Goal: Task Accomplishment & Management: Complete application form

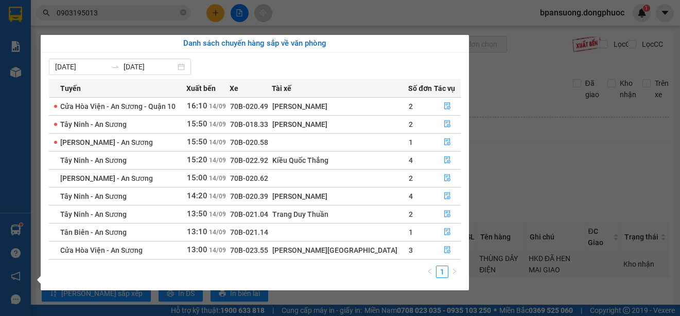
click at [534, 215] on section "Kết quả tìm kiếm ( 10 ) Bộ lọc Ngày tạo đơn gần nhất Mã ĐH Trạng thái Món hàng …" at bounding box center [340, 158] width 680 height 316
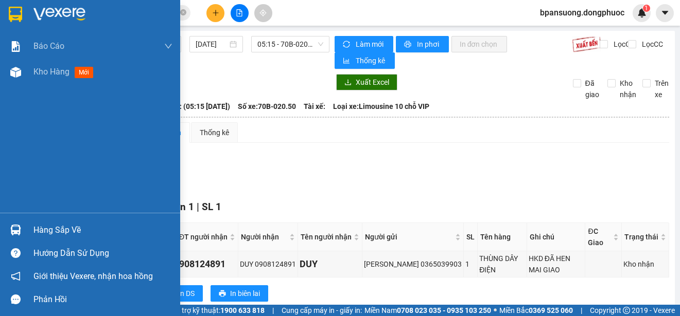
click at [58, 223] on div "Hàng sắp về" at bounding box center [102, 230] width 139 height 15
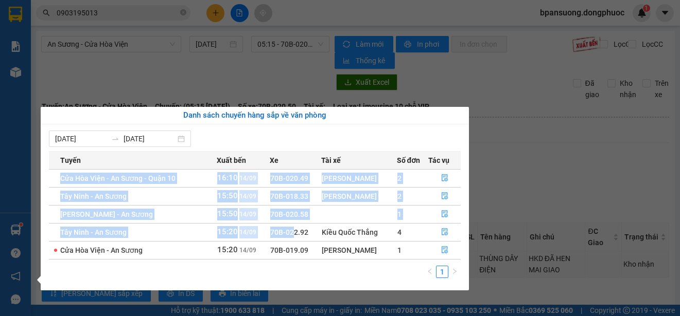
drag, startPoint x: 291, startPoint y: 226, endPoint x: 283, endPoint y: 167, distance: 59.7
click at [283, 167] on table "Tuyến Xuất bến Xe Tài xế Số đơn Tác vụ [GEOGRAPHIC_DATA] - An Sương - Quận 10 1…" at bounding box center [255, 205] width 412 height 109
click at [283, 175] on span "70B-020.49" at bounding box center [289, 178] width 38 height 8
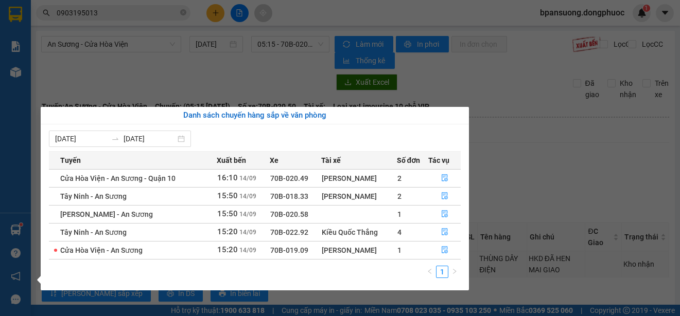
click at [223, 181] on span "16:10" at bounding box center [227, 177] width 21 height 9
drag, startPoint x: 450, startPoint y: 179, endPoint x: 438, endPoint y: 177, distance: 12.4
click at [450, 178] on button "button" at bounding box center [444, 178] width 31 height 16
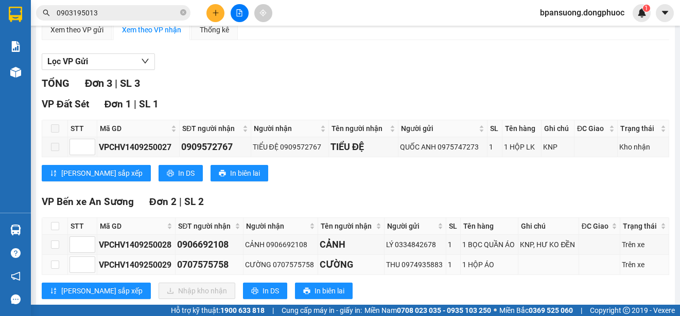
scroll to position [126, 0]
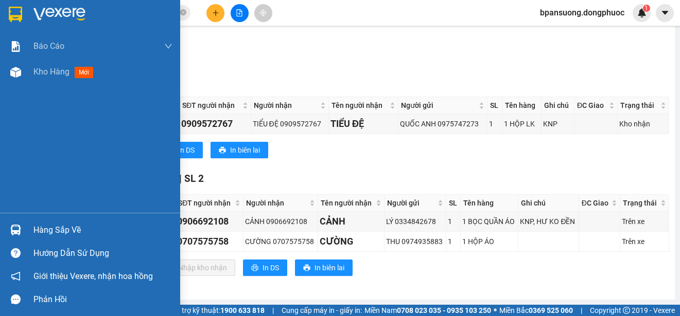
click at [6, 228] on div "Hàng sắp về" at bounding box center [90, 230] width 180 height 23
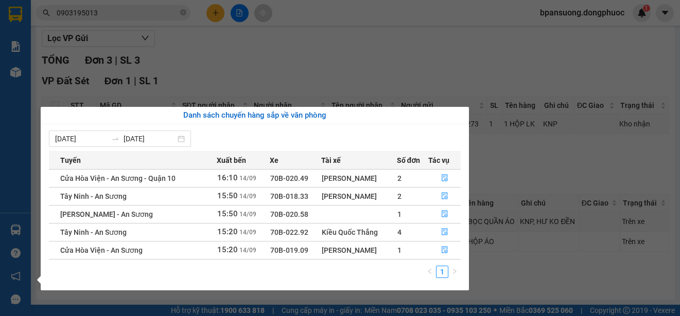
click at [384, 74] on section "Kết quả tìm kiếm ( 10 ) Bộ lọc Ngày tạo đơn gần nhất Mã ĐH Trạng thái Món hàng …" at bounding box center [340, 158] width 680 height 316
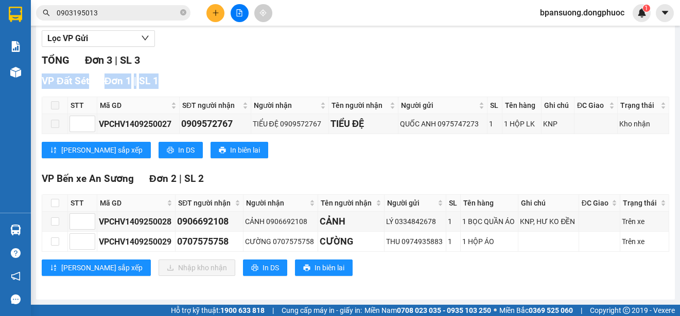
drag, startPoint x: 355, startPoint y: 59, endPoint x: 349, endPoint y: 52, distance: 8.4
click at [352, 52] on div "Lọc VP Gửi TỔNG Đơn 3 | SL 3 VP Đất Sét Đơn 1 | SL 1 STT Mã GD SĐT người nhận …" at bounding box center [355, 157] width 627 height 264
drag, startPoint x: 332, startPoint y: 51, endPoint x: 326, endPoint y: 46, distance: 8.1
click at [331, 49] on div "Lọc VP Gửi TỔNG Đơn 3 | SL 3 VP Đất Sét Đơn 1 | SL 1 STT Mã GD SĐT người nhận …" at bounding box center [355, 157] width 627 height 264
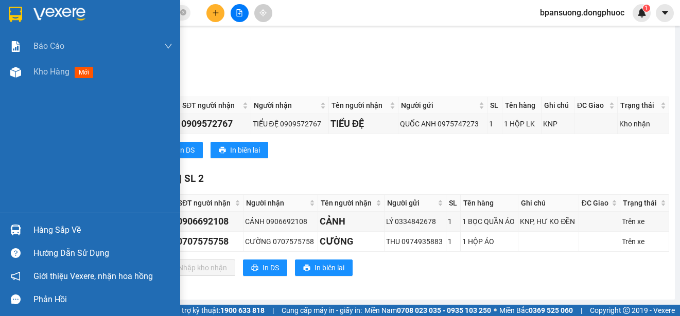
click at [25, 224] on div "Hàng sắp về" at bounding box center [90, 230] width 180 height 23
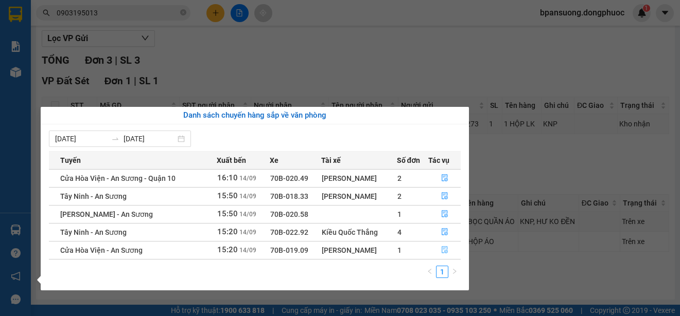
drag, startPoint x: 435, startPoint y: 256, endPoint x: 419, endPoint y: 258, distance: 16.5
click at [436, 256] on button "button" at bounding box center [444, 250] width 31 height 16
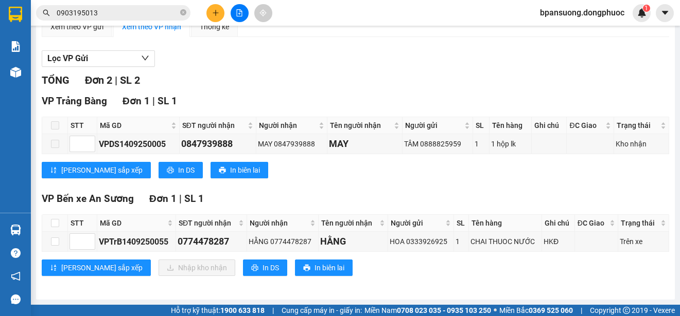
scroll to position [106, 0]
click at [51, 218] on label at bounding box center [55, 223] width 8 height 11
click at [51, 219] on input "checkbox" at bounding box center [55, 223] width 8 height 8
checkbox input "true"
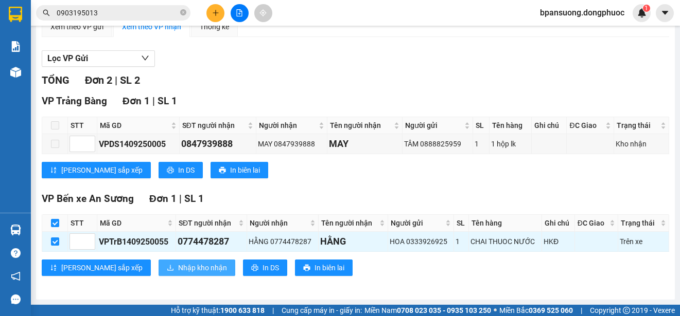
click at [178, 264] on span "Nhập kho nhận" at bounding box center [202, 267] width 49 height 11
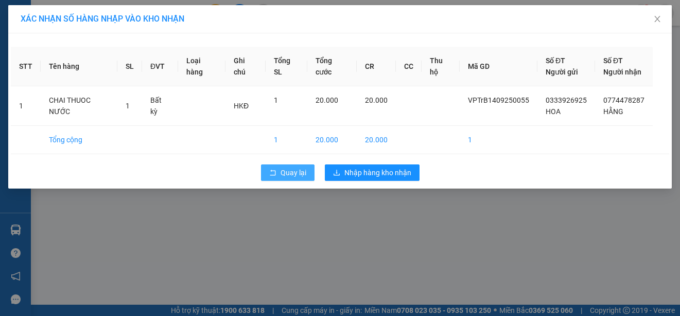
click at [266, 170] on button "Quay lại" at bounding box center [288, 173] width 54 height 16
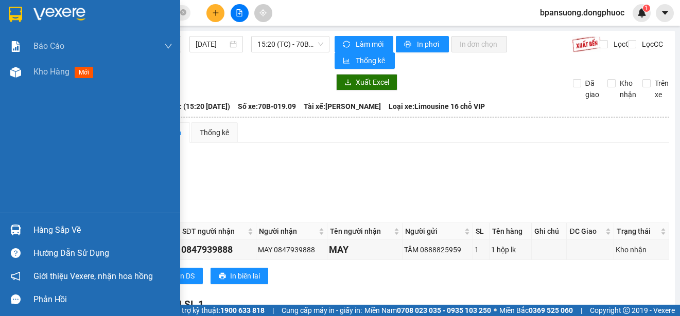
click at [11, 223] on div at bounding box center [16, 230] width 18 height 18
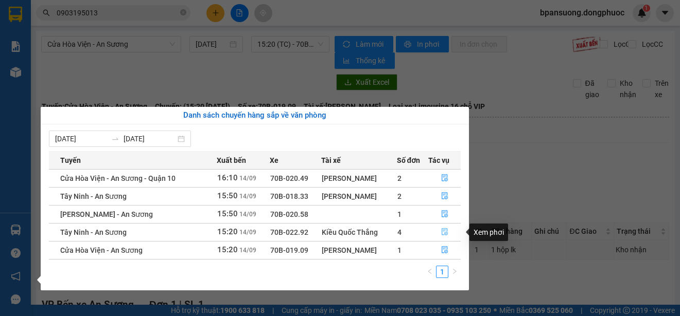
click at [443, 235] on icon "file-done" at bounding box center [445, 232] width 6 height 7
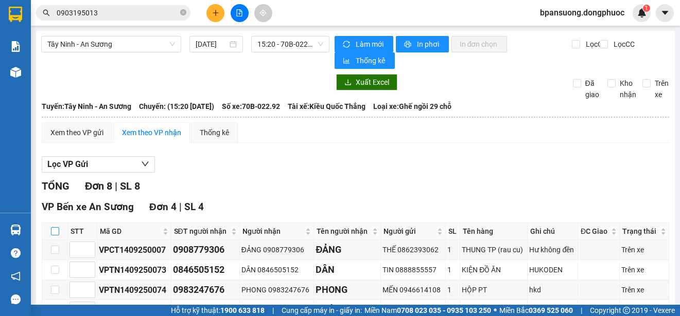
click at [54, 232] on input "checkbox" at bounding box center [55, 231] width 8 height 8
checkbox input "true"
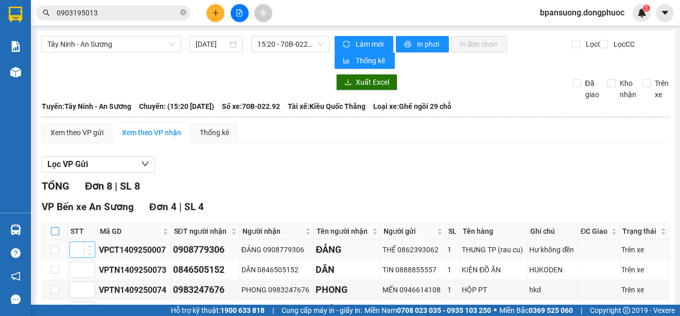
checkbox input "true"
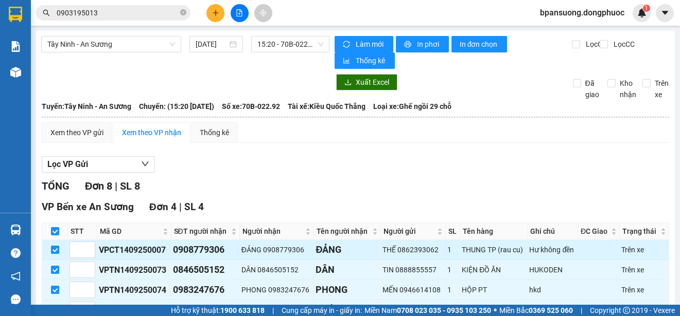
scroll to position [206, 0]
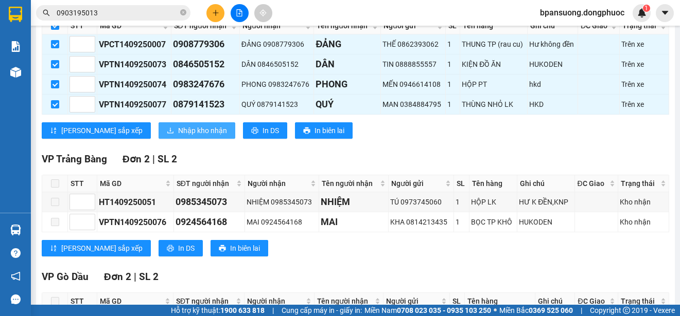
click at [178, 133] on span "Nhập kho nhận" at bounding box center [202, 130] width 49 height 11
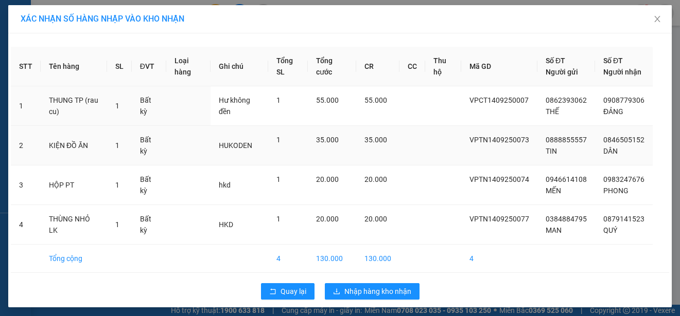
scroll to position [15, 0]
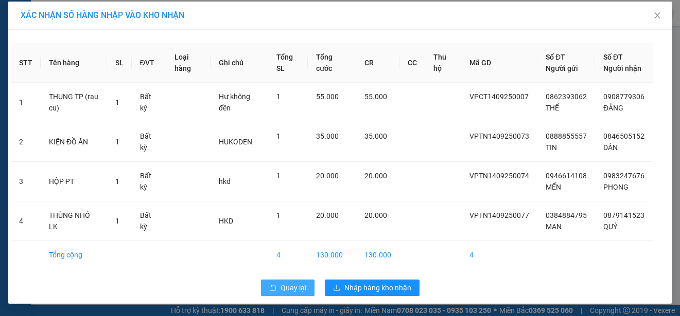
click at [291, 285] on span "Quay lại" at bounding box center [293, 288] width 26 height 11
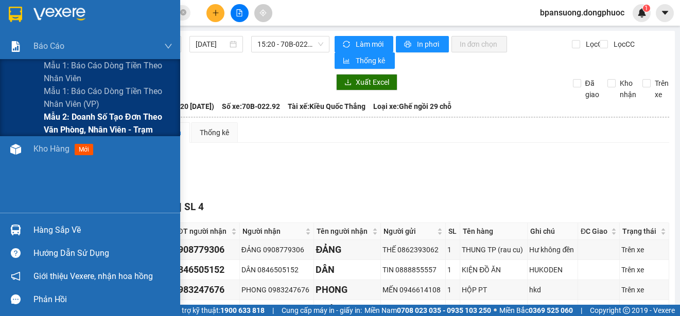
click at [47, 118] on span "Mẫu 2: Doanh số tạo đơn theo Văn phòng, nhân viên - Trạm" at bounding box center [108, 124] width 129 height 26
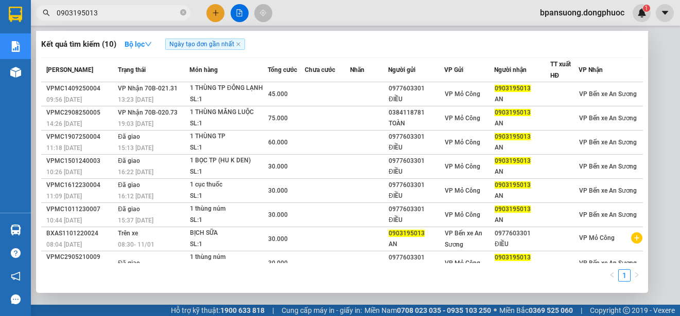
click at [136, 12] on input "0903195013" at bounding box center [117, 12] width 121 height 11
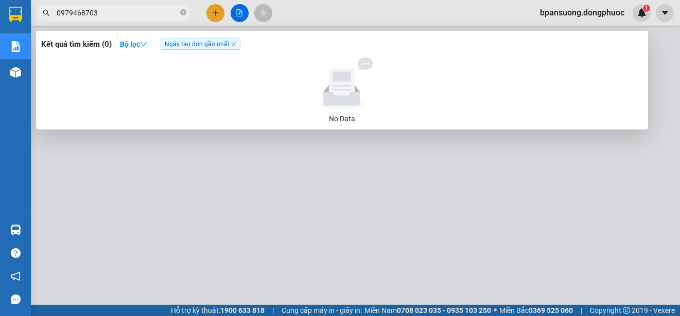
click at [130, 11] on input "0979468703" at bounding box center [117, 12] width 121 height 11
type input "0979468703"
click at [234, 46] on icon "close" at bounding box center [233, 44] width 5 height 5
click at [124, 43] on strong "Bộ lọc" at bounding box center [133, 44] width 27 height 8
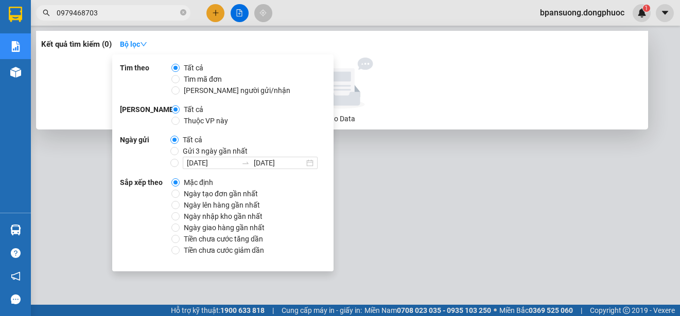
click at [68, 59] on div at bounding box center [341, 83] width 593 height 51
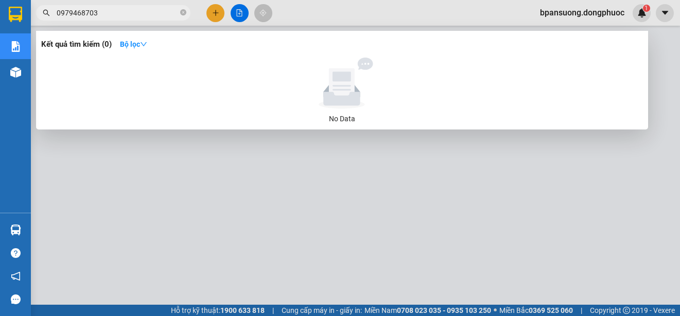
click at [155, 10] on input "0979468703" at bounding box center [117, 12] width 121 height 11
click at [108, 9] on input "0979468703" at bounding box center [117, 12] width 121 height 11
click at [177, 13] on input "0979468703" at bounding box center [117, 12] width 121 height 11
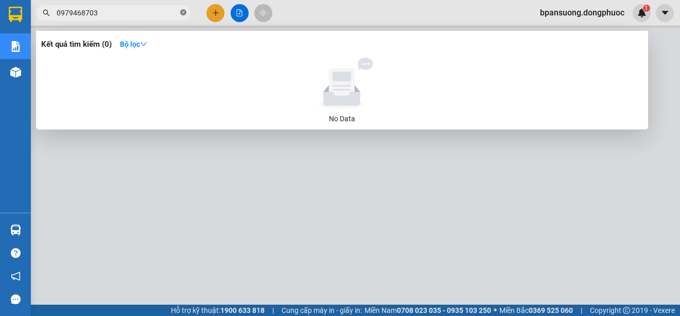
click at [185, 14] on icon "close-circle" at bounding box center [183, 12] width 6 height 6
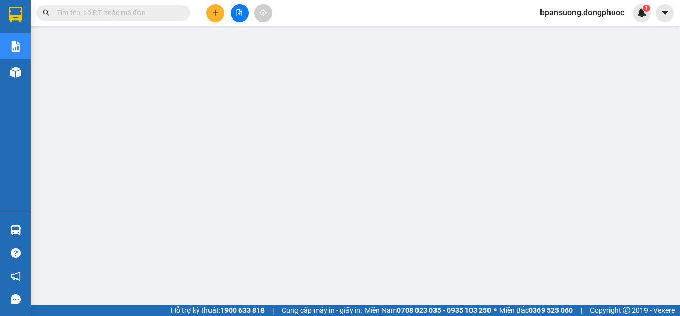
click at [149, 17] on input "text" at bounding box center [117, 12] width 121 height 11
click at [82, 12] on input "text" at bounding box center [117, 12] width 121 height 11
type input "9"
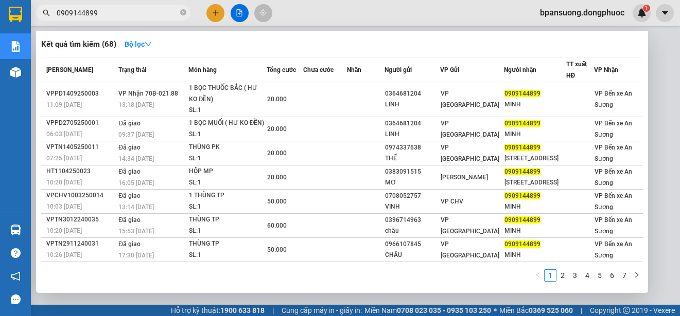
type input "0909144899"
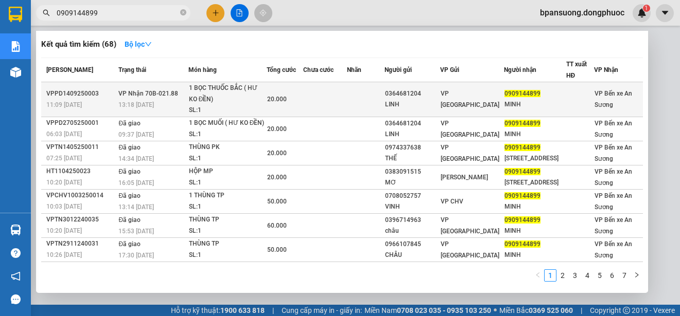
click at [378, 102] on td at bounding box center [366, 99] width 38 height 35
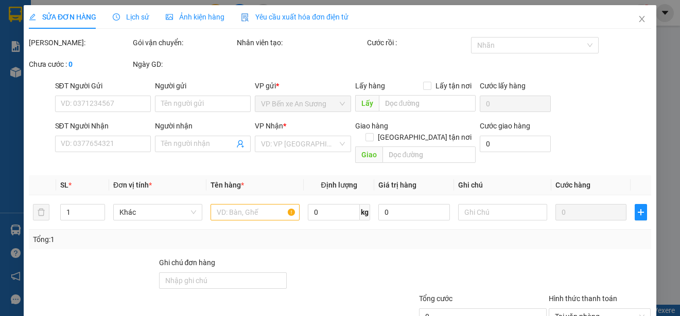
type input "0364681204"
type input "LINH"
type input "0909144899"
type input "MINH"
type input "20.000"
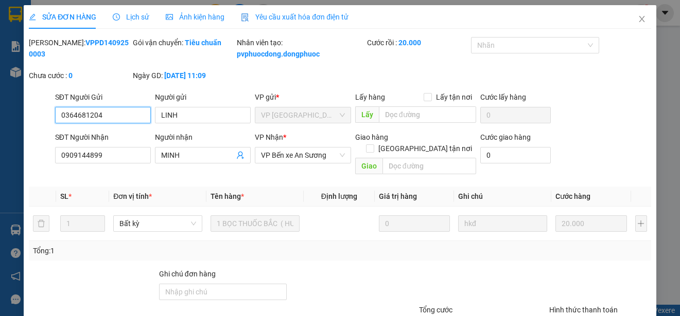
scroll to position [89, 0]
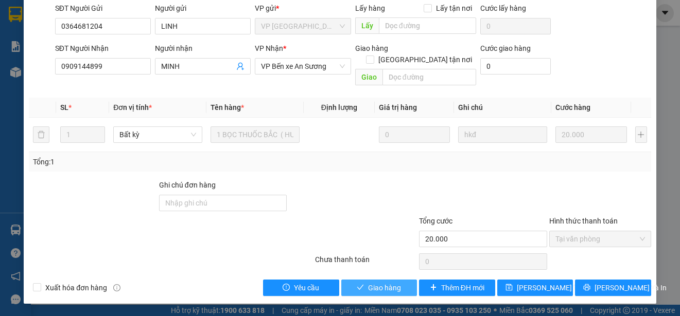
click at [401, 293] on button "Giao hàng" at bounding box center [379, 288] width 76 height 16
